Goal: Transaction & Acquisition: Book appointment/travel/reservation

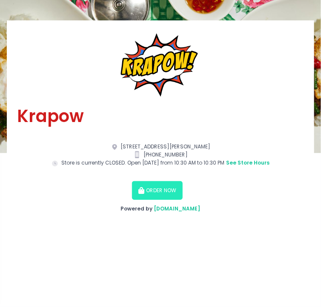
click at [172, 190] on button "ORDER NOW" at bounding box center [157, 190] width 51 height 19
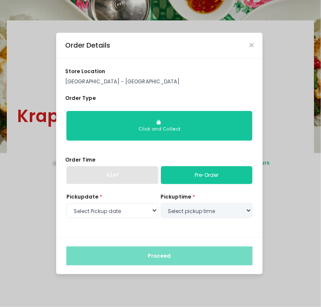
select select "[DATE]"
click at [203, 210] on select "Select pickup time 10:30 AM - 11:00 AM 11:00 AM - 11:30 AM 11:30 AM - 12:00 PM …" at bounding box center [207, 211] width 92 height 15
select select "19:00"
click at [161, 204] on select "Select pickup time 10:30 AM - 11:00 AM 11:00 AM - 11:30 AM 11:30 AM - 12:00 PM …" at bounding box center [207, 211] width 92 height 15
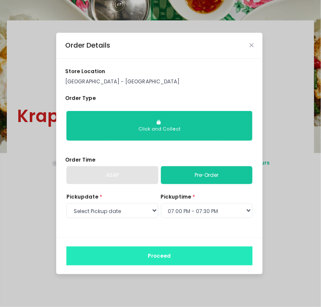
click at [204, 263] on button "Proceed" at bounding box center [159, 256] width 186 height 19
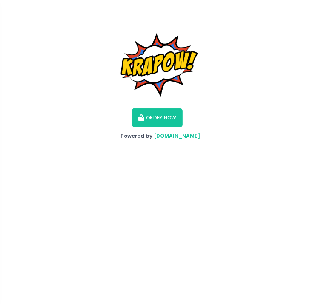
click at [163, 118] on button "ORDER NOW" at bounding box center [157, 118] width 51 height 19
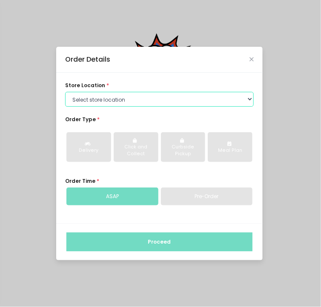
click at [198, 101] on select "Select store location [GEOGRAPHIC_DATA] - [GEOGRAPHIC_DATA] [GEOGRAPHIC_DATA] B…" at bounding box center [159, 99] width 189 height 15
click at [65, 92] on select "Select store location [GEOGRAPHIC_DATA] - [GEOGRAPHIC_DATA] [GEOGRAPHIC_DATA] B…" at bounding box center [159, 99] width 189 height 15
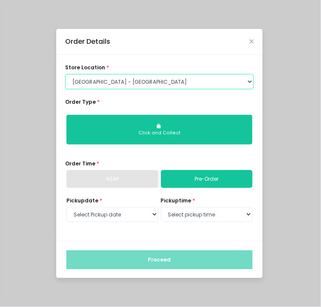
drag, startPoint x: 185, startPoint y: 76, endPoint x: 181, endPoint y: 121, distance: 44.9
click at [181, 121] on div "store location * Select store location [GEOGRAPHIC_DATA] - [GEOGRAPHIC_DATA] [G…" at bounding box center [159, 148] width 206 height 186
click at [65, 74] on select "Select store location [GEOGRAPHIC_DATA] - [GEOGRAPHIC_DATA] [GEOGRAPHIC_DATA] B…" at bounding box center [159, 81] width 189 height 15
click at [190, 80] on select "Select store location [GEOGRAPHIC_DATA] - [GEOGRAPHIC_DATA] [GEOGRAPHIC_DATA] B…" at bounding box center [159, 81] width 189 height 15
click at [65, 89] on select "Select store location [GEOGRAPHIC_DATA] - [GEOGRAPHIC_DATA] [GEOGRAPHIC_DATA] B…" at bounding box center [159, 81] width 189 height 15
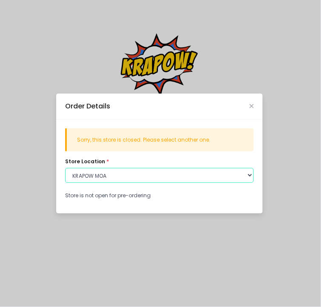
click at [187, 171] on select "Select store location [GEOGRAPHIC_DATA] - [GEOGRAPHIC_DATA] [GEOGRAPHIC_DATA] B…" at bounding box center [159, 175] width 189 height 15
select select "61f202f9f96458656defabf3"
click at [65, 168] on select "Select store location [GEOGRAPHIC_DATA] - [GEOGRAPHIC_DATA] [GEOGRAPHIC_DATA] B…" at bounding box center [159, 175] width 189 height 15
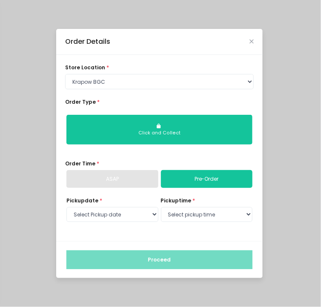
click at [149, 129] on button "Click and Collect" at bounding box center [159, 130] width 186 height 30
click at [82, 101] on span "Order Type" at bounding box center [80, 101] width 31 height 7
click at [152, 184] on div "ASAP" at bounding box center [112, 179] width 92 height 18
click at [145, 215] on select "Select Pickup date [DATE] [DATE]" at bounding box center [112, 214] width 92 height 15
